Goal: Check status: Check status

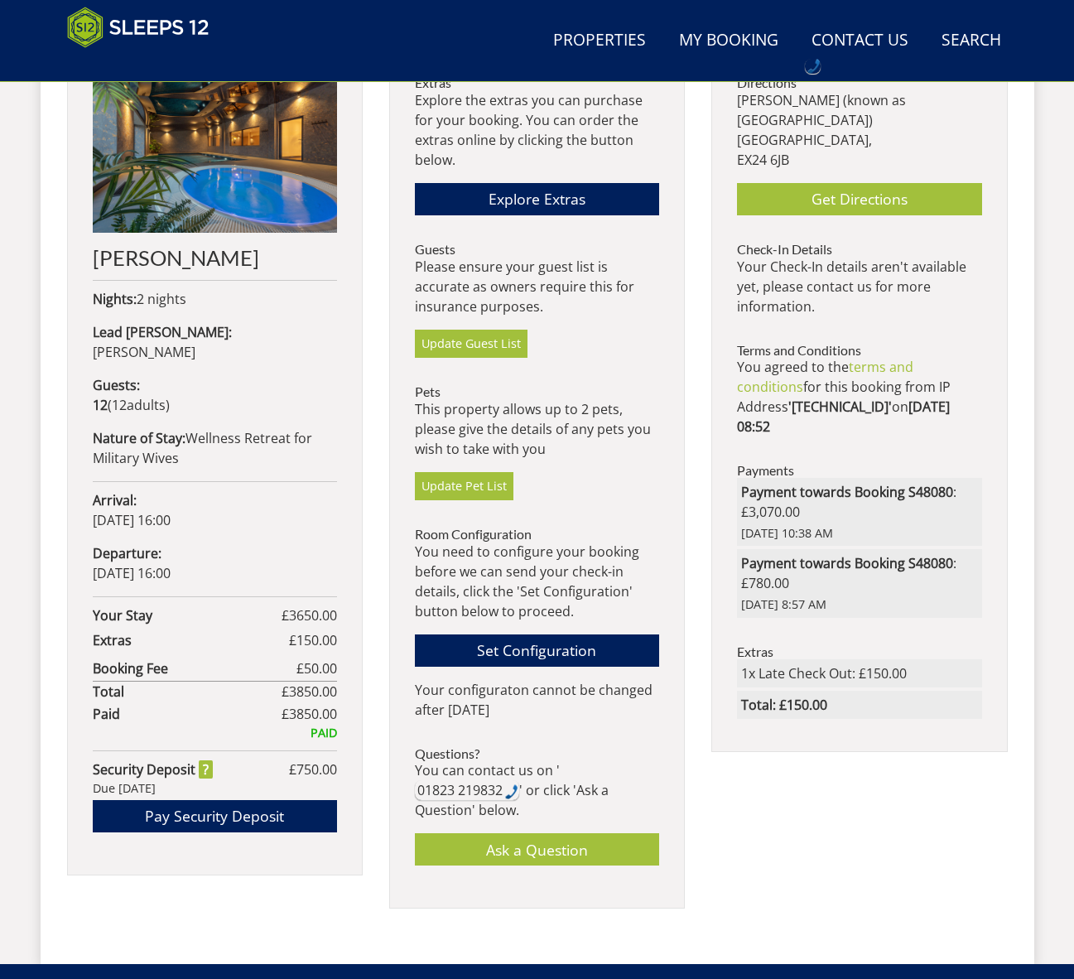
scroll to position [718, 0]
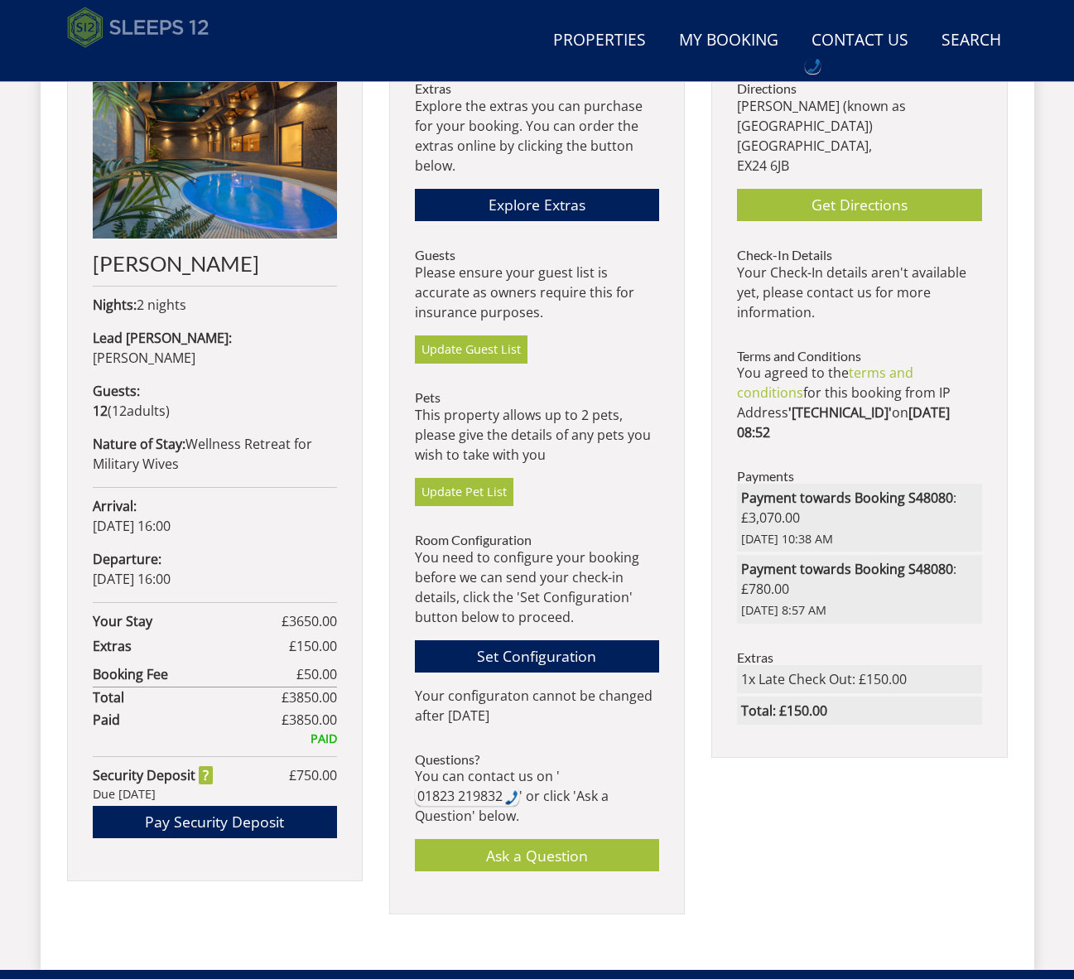
click at [98, 30] on img at bounding box center [138, 27] width 142 height 41
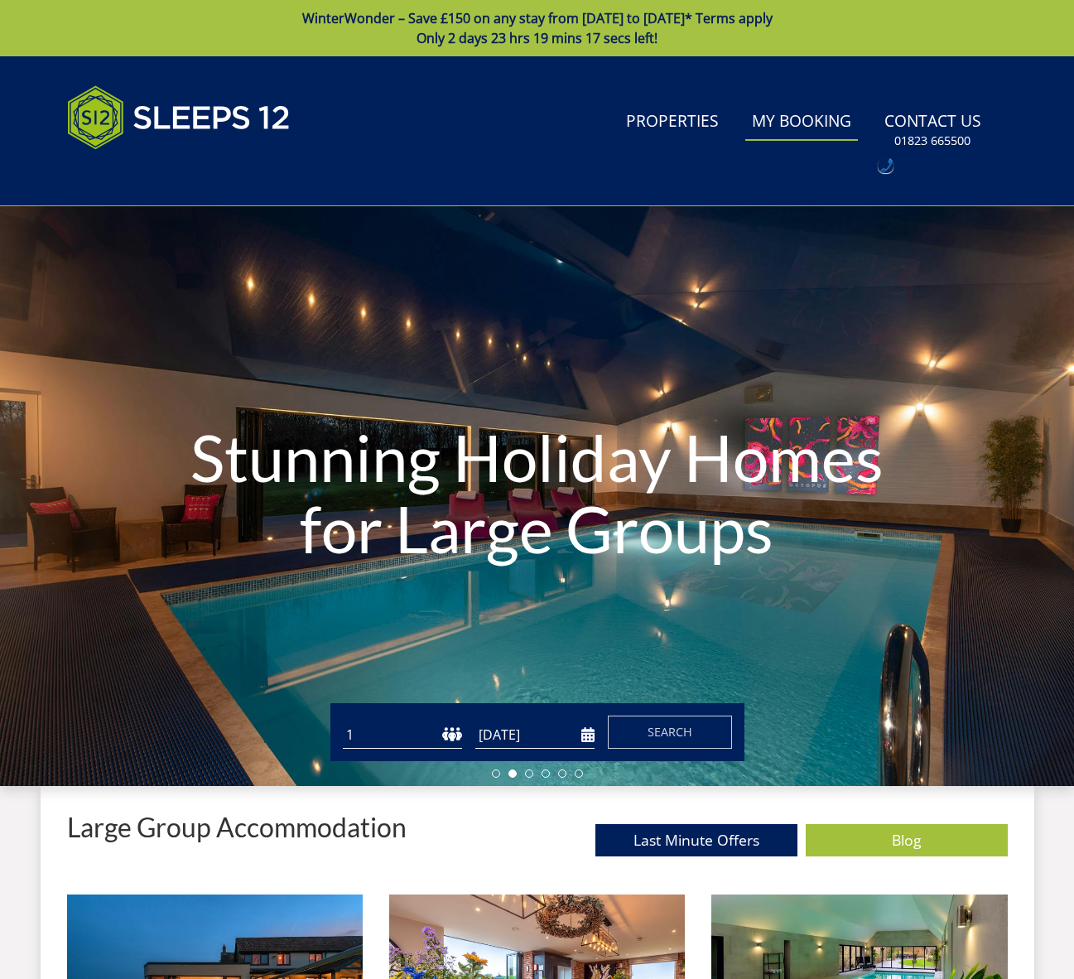
click at [824, 123] on link "My Booking" at bounding box center [801, 122] width 113 height 37
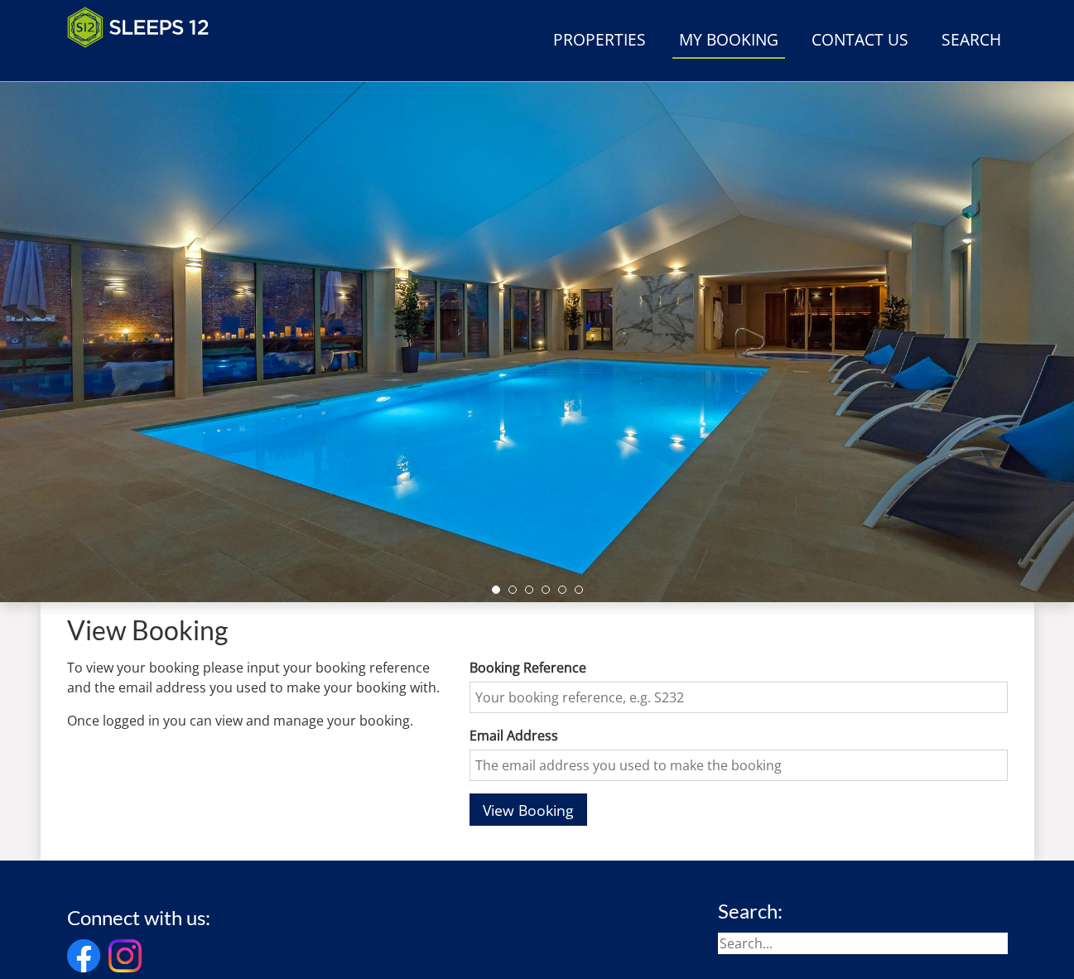
scroll to position [373, 0]
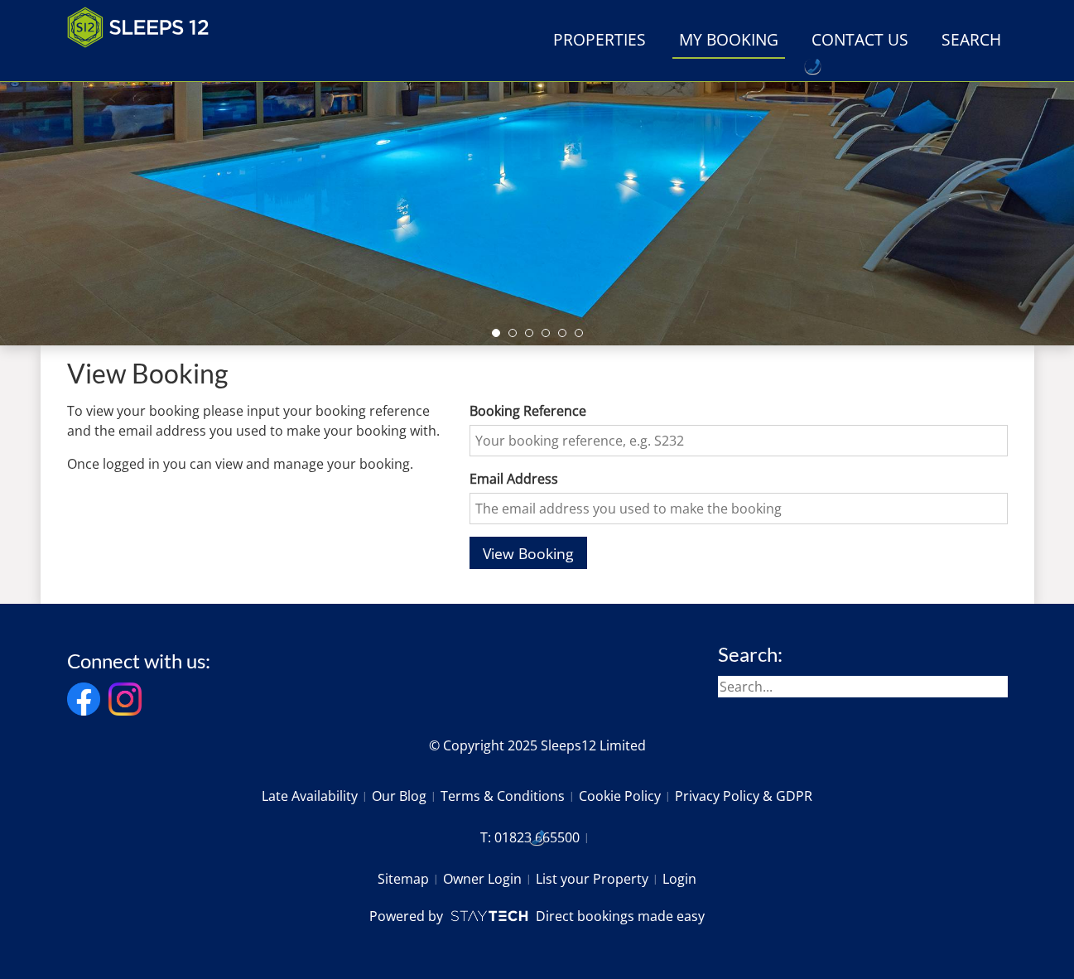
drag, startPoint x: 489, startPoint y: 439, endPoint x: 551, endPoint y: 443, distance: 61.4
click at [490, 439] on input "Booking Reference" at bounding box center [738, 440] width 537 height 31
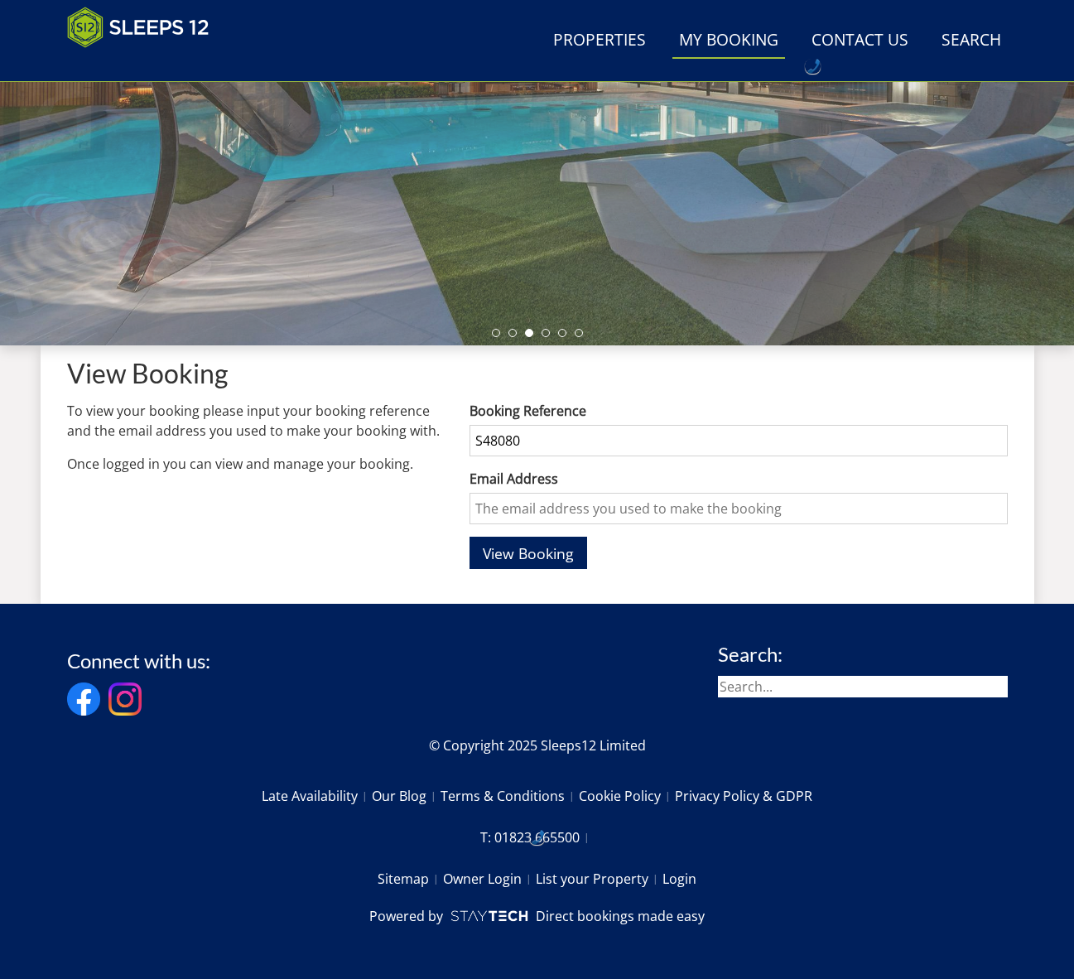
type input "S48080"
click at [494, 513] on input "Email Address" at bounding box center [738, 508] width 537 height 31
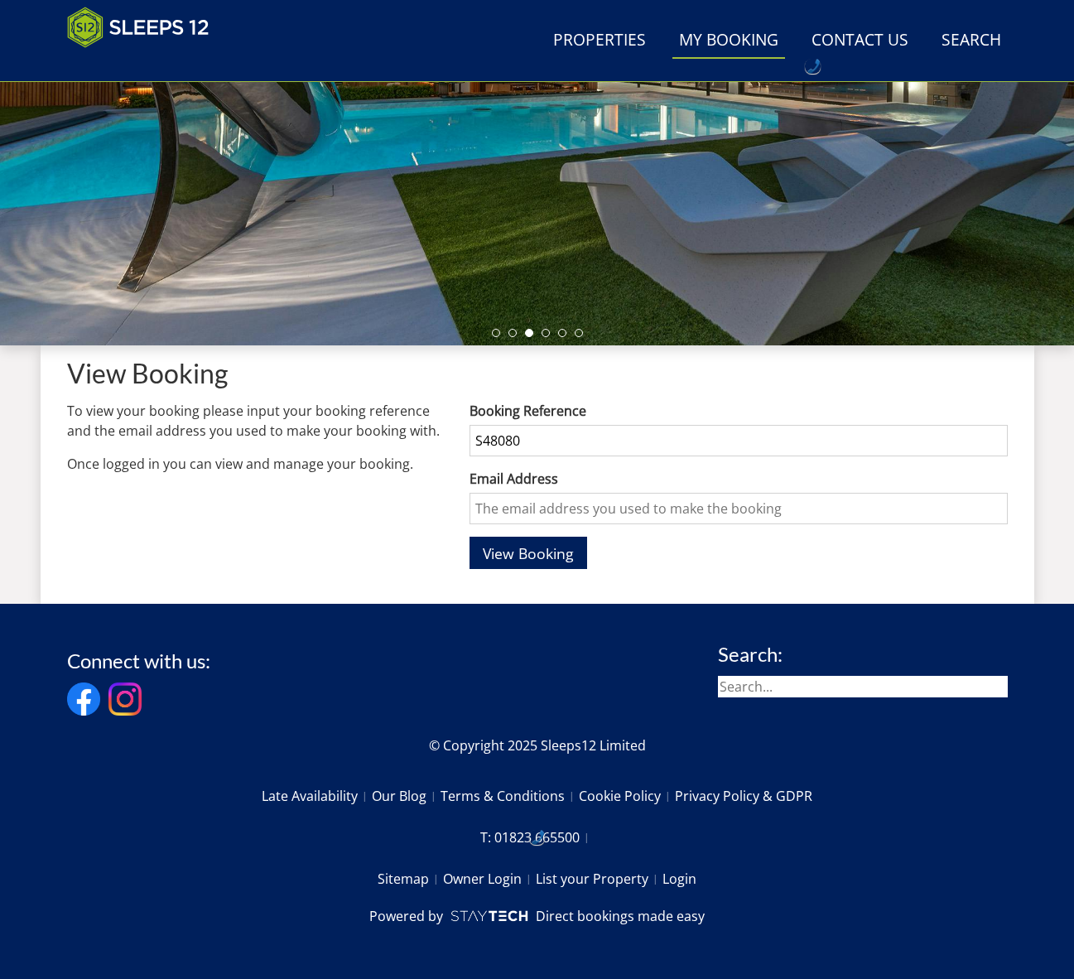
paste input "[EMAIL_ADDRESS][DOMAIN_NAME]"
type input "[EMAIL_ADDRESS][DOMAIN_NAME]"
click at [825, 558] on div "View Booking" at bounding box center [738, 553] width 537 height 32
click at [511, 552] on span "View Booking" at bounding box center [528, 553] width 91 height 20
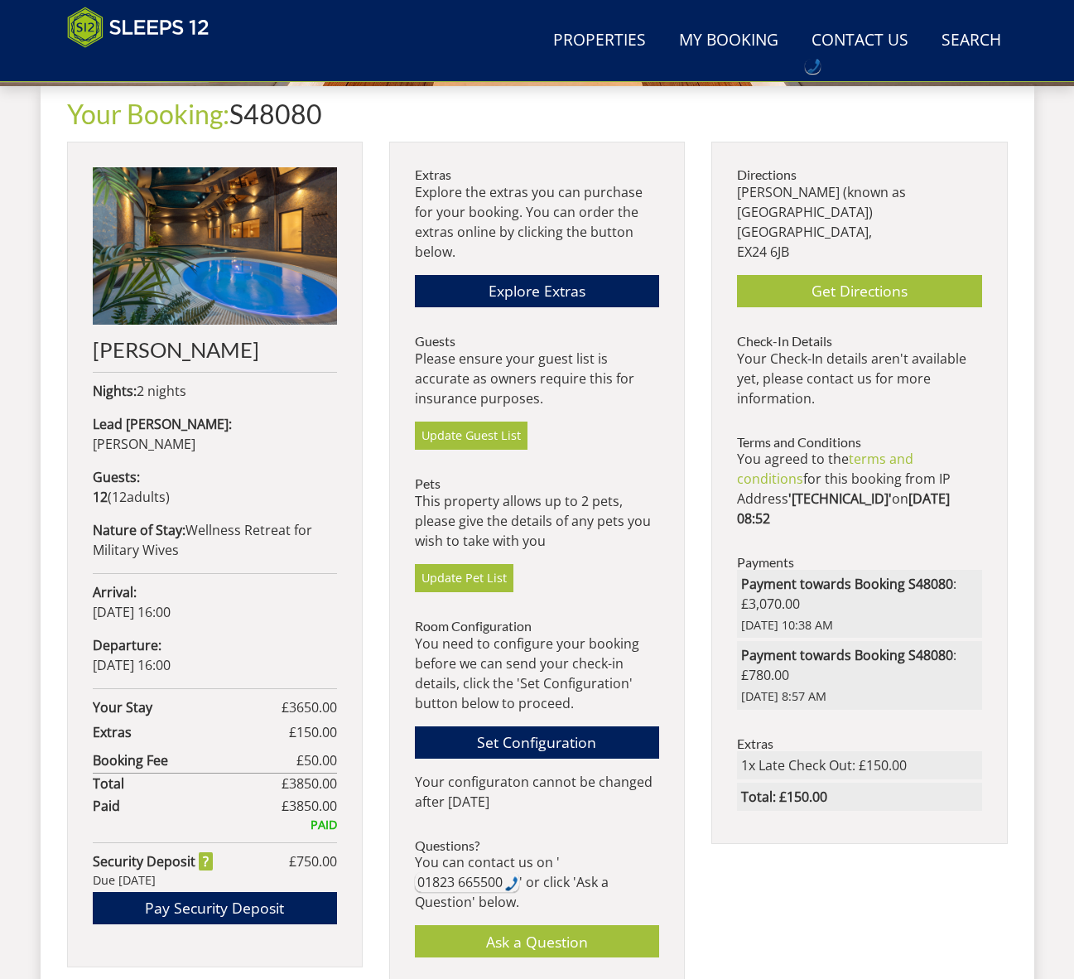
scroll to position [633, 0]
